Goal: Check status

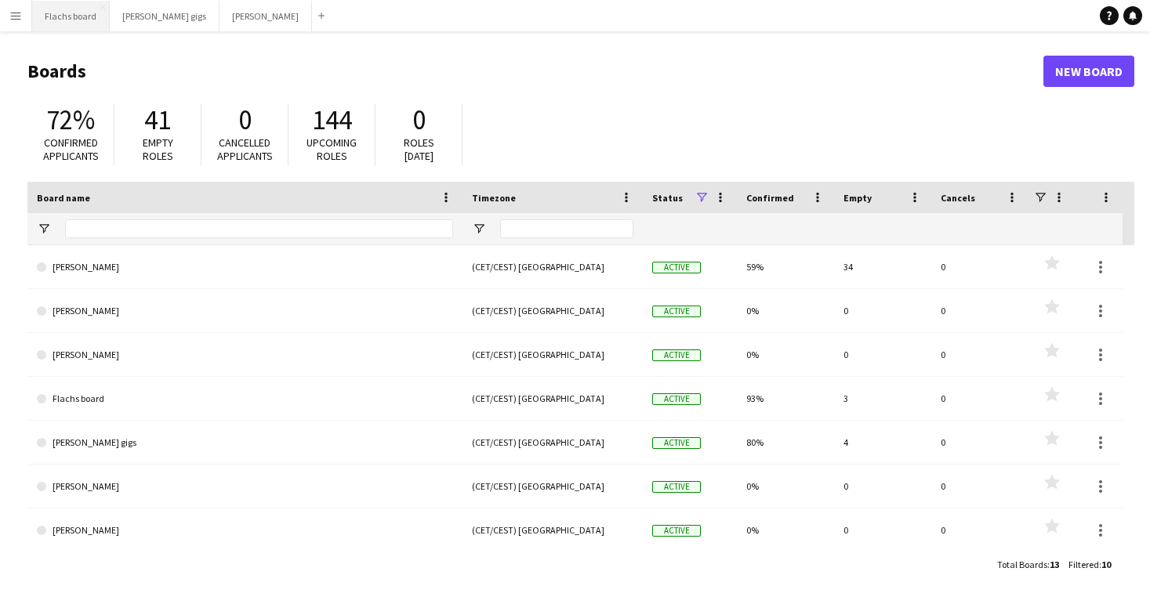
click at [56, 14] on button "Flachs board Close" at bounding box center [71, 16] width 78 height 31
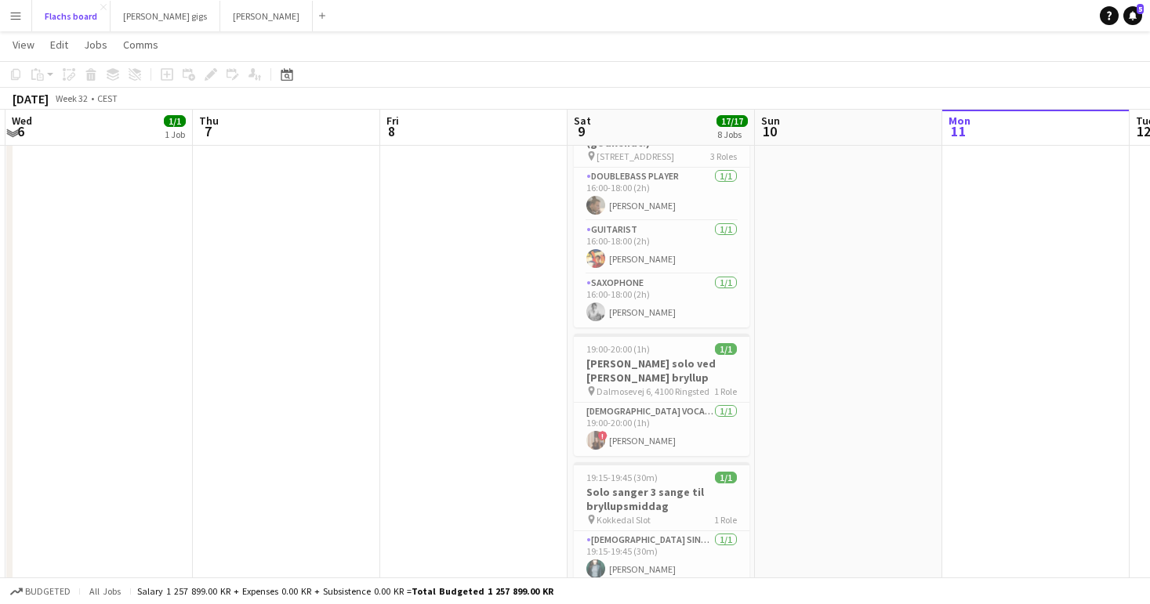
scroll to position [955, 0]
click at [220, 14] on button "Asger Gigs Close" at bounding box center [266, 16] width 92 height 31
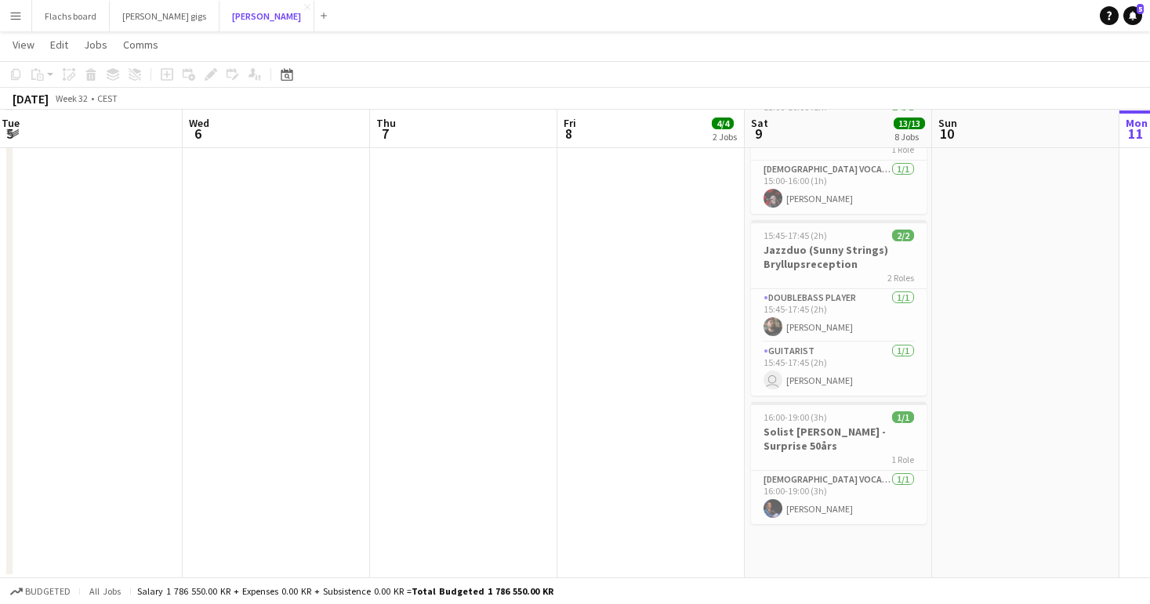
scroll to position [0, 387]
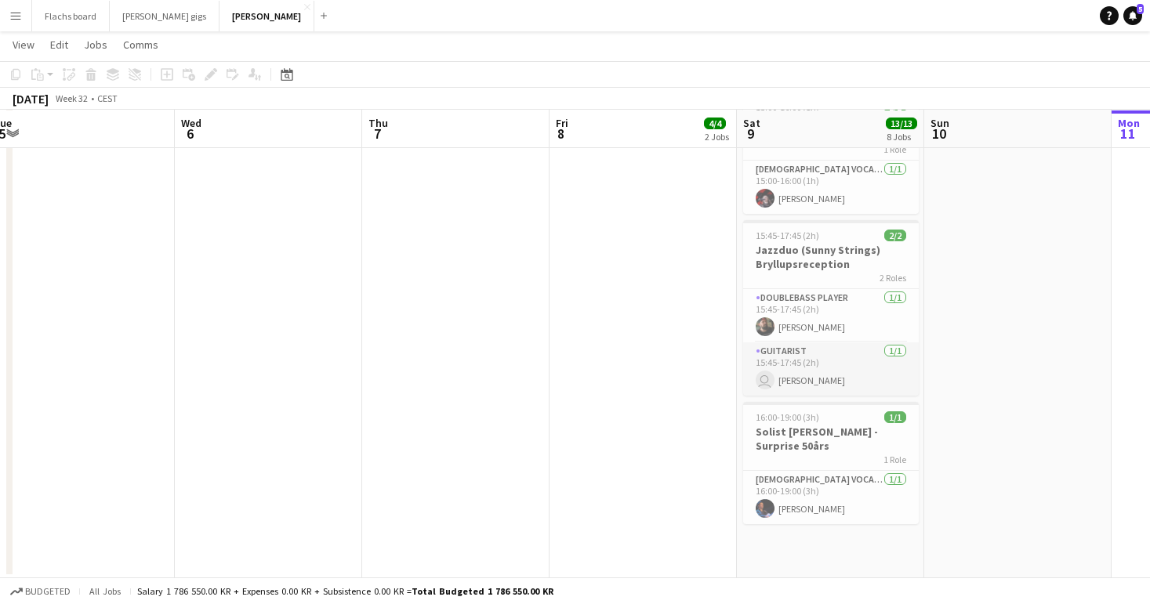
click at [789, 379] on app-card-role "Guitarist [DATE] 15:45-17:45 (2h) user [PERSON_NAME]" at bounding box center [831, 369] width 176 height 53
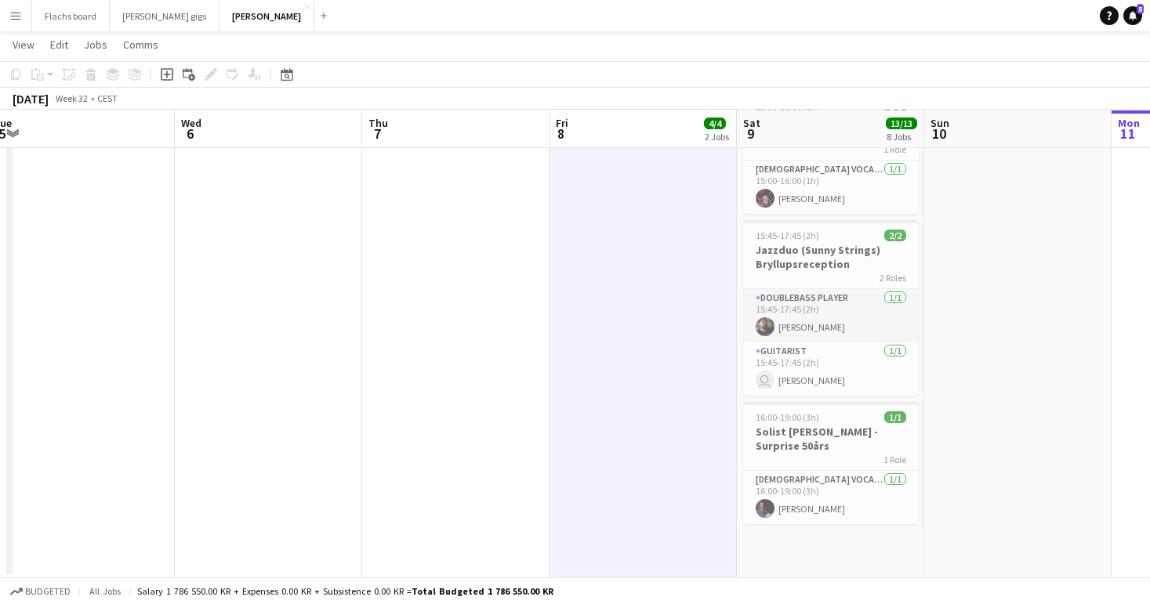
click at [814, 310] on app-card-role "Doublebass Player [DATE] 15:45-17:45 (2h) [PERSON_NAME]" at bounding box center [831, 315] width 176 height 53
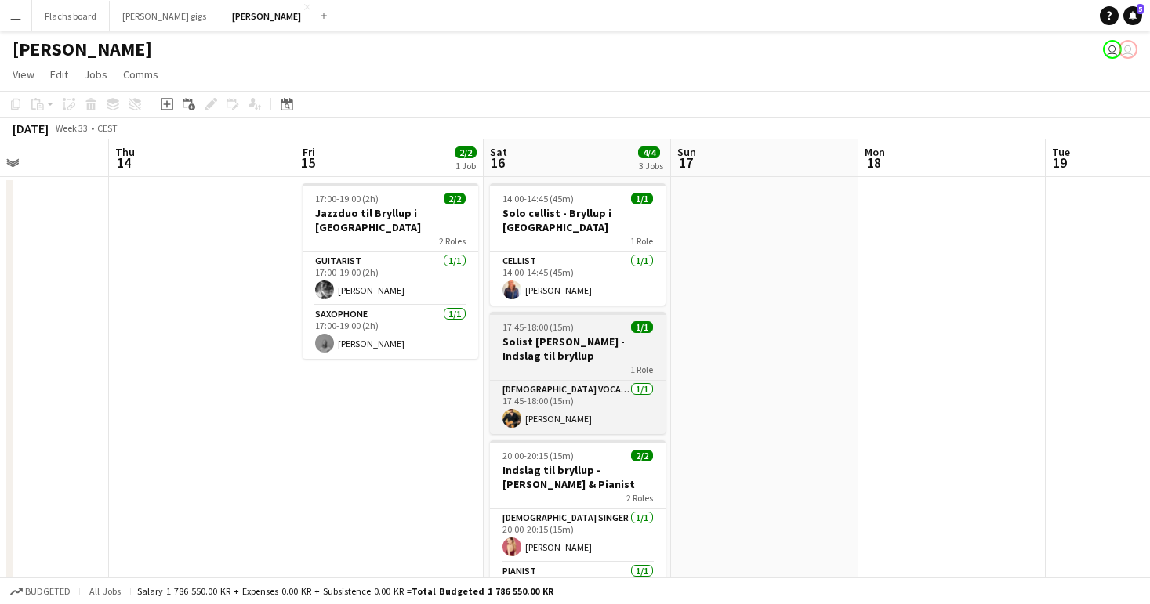
scroll to position [0, 782]
